Goal: Browse casually

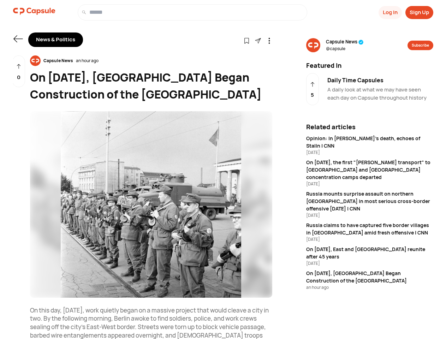
click at [389, 12] on button "Log In" at bounding box center [389, 12] width 23 height 13
click at [419, 12] on button "Sign Up" at bounding box center [419, 12] width 28 height 13
click at [18, 39] on icon at bounding box center [17, 38] width 9 height 7
click at [246, 40] on icon at bounding box center [247, 41] width 6 height 6
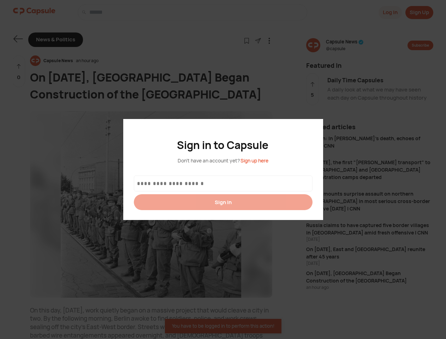
click at [258, 40] on div at bounding box center [223, 169] width 446 height 339
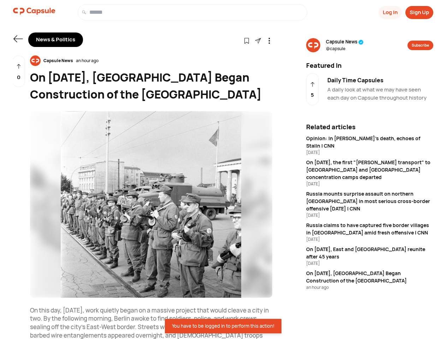
click at [269, 40] on icon at bounding box center [269, 41] width 6 height 6
click at [151, 61] on div "Capsule News an hour ago" at bounding box center [151, 60] width 242 height 11
click at [151, 204] on img at bounding box center [151, 204] width 242 height 186
click at [19, 71] on div "0" at bounding box center [18, 71] width 13 height 32
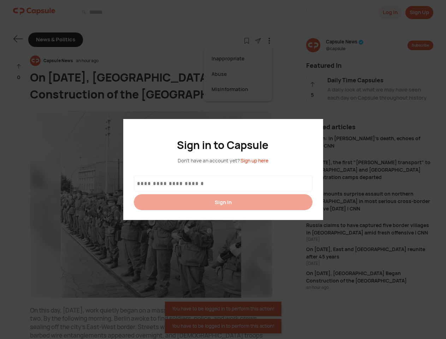
click at [345, 45] on div at bounding box center [223, 169] width 446 height 339
